Goal: Transaction & Acquisition: Purchase product/service

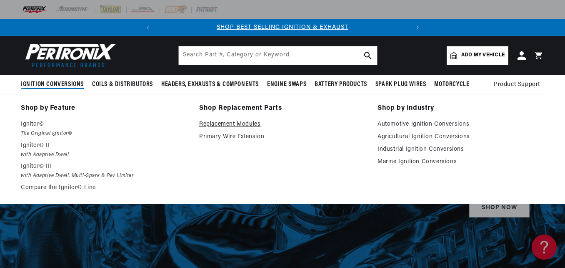
click at [228, 124] on link "Replacement Modules" at bounding box center [282, 124] width 167 height 10
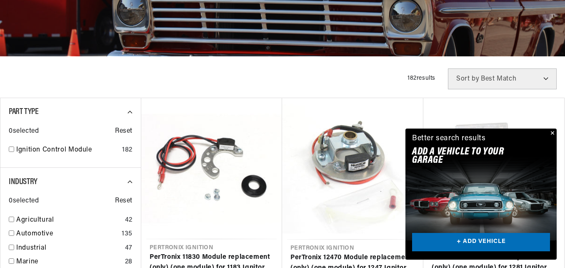
scroll to position [250, 0]
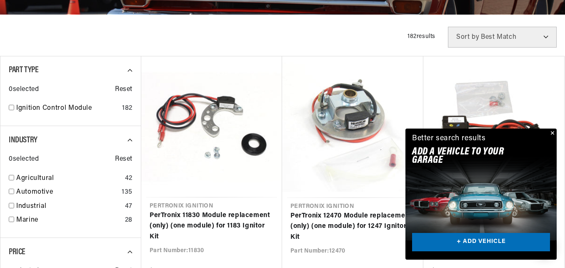
click at [551, 132] on button "Close" at bounding box center [552, 133] width 10 height 10
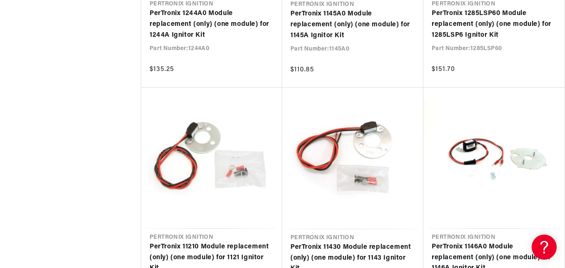
scroll to position [0, 0]
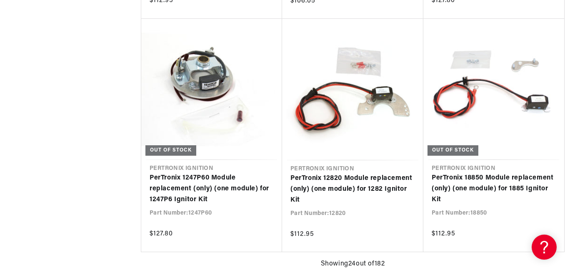
scroll to position [0, 211]
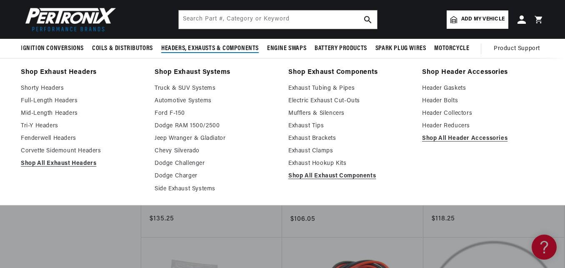
scroll to position [1417, 0]
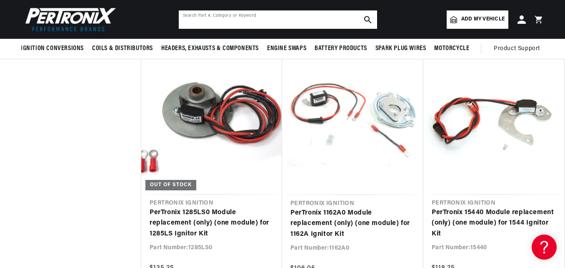
click at [212, 18] on input "text" at bounding box center [278, 19] width 198 height 18
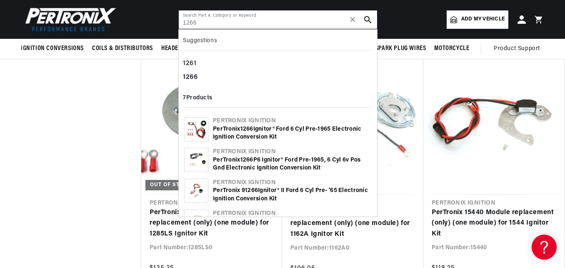
type input "1266"
click at [297, 131] on div "PerTronix 1266 Ignitor® Ford 6 cyl pre-1965 Electronic Ignition Conversion Kit" at bounding box center [292, 133] width 159 height 16
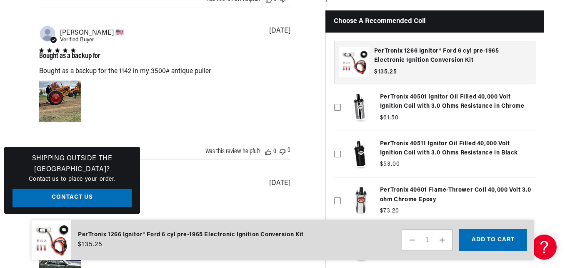
scroll to position [0, 253]
click at [338, 156] on icon at bounding box center [337, 153] width 7 height 7
click at [338, 144] on input "checkbox" at bounding box center [337, 140] width 7 height 7
checkbox input "true"
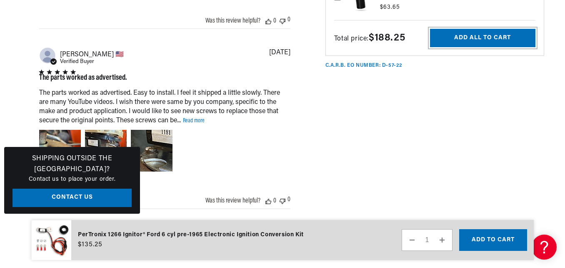
click at [473, 42] on button "Add all to cart" at bounding box center [482, 38] width 105 height 19
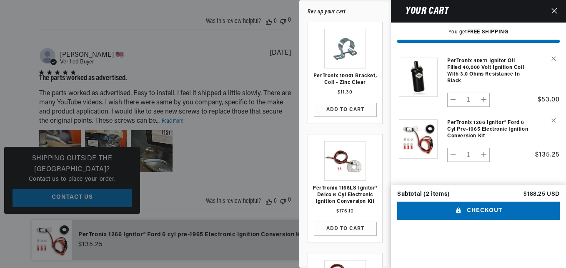
scroll to position [0, 0]
click at [487, 220] on button "Checkout" at bounding box center [478, 210] width 163 height 19
